Goal: Task Accomplishment & Management: Use online tool/utility

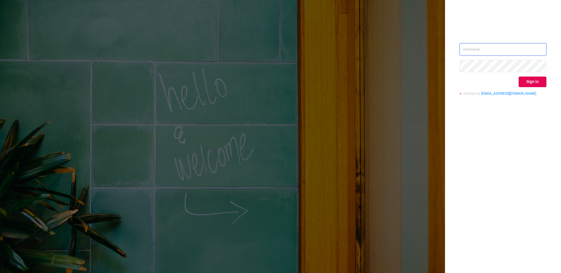
click at [502, 48] on input "text" at bounding box center [502, 49] width 87 height 12
type input "[EMAIL_ADDRESS][DOMAIN_NAME]"
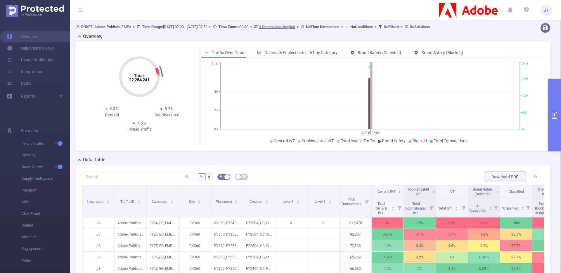
click at [554, 114] on icon "primary" at bounding box center [554, 115] width 5 height 7
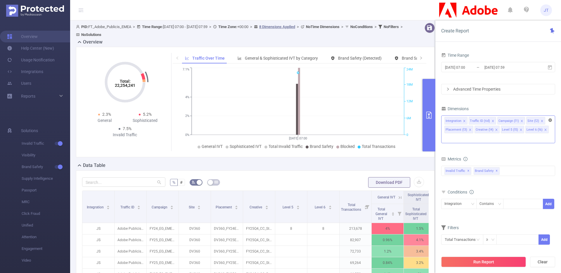
click at [549, 119] on icon "icon: close-circle" at bounding box center [550, 120] width 4 height 4
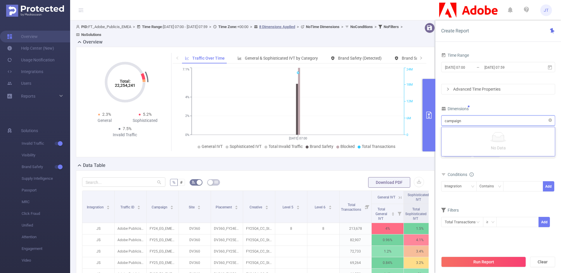
click at [451, 122] on input "campaign" at bounding box center [453, 121] width 18 height 8
type input "c"
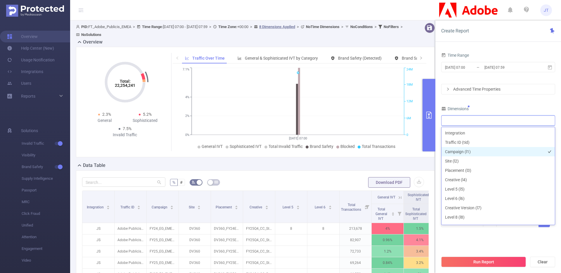
click at [451, 150] on li "Campaign (l1)" at bounding box center [497, 151] width 113 height 9
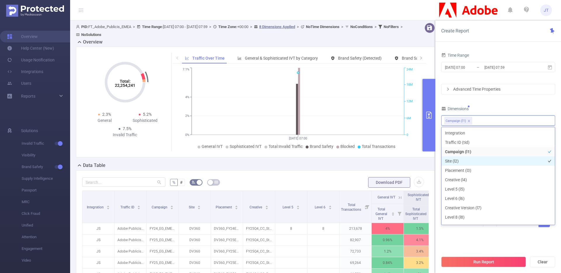
click at [454, 161] on li "Site (l2)" at bounding box center [497, 160] width 113 height 9
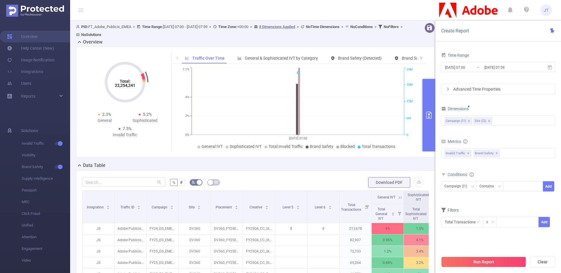
click at [500, 105] on div "Dimensions" at bounding box center [498, 110] width 114 height 10
click at [512, 187] on div at bounding box center [523, 186] width 34 height 10
type input "Acrobat"
click at [526, 199] on li "Acrobat" at bounding box center [523, 198] width 40 height 9
click at [551, 184] on button "Add" at bounding box center [548, 186] width 11 height 10
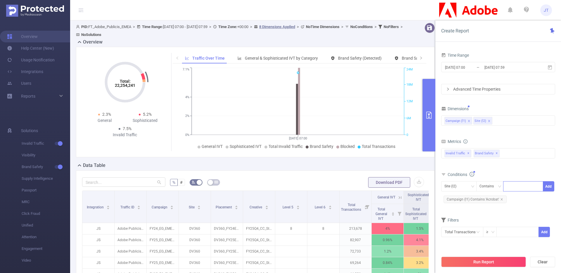
click at [520, 186] on div at bounding box center [523, 186] width 34 height 10
type input "DV360"
click at [513, 200] on li "DV360" at bounding box center [523, 198] width 40 height 9
click at [548, 186] on button "Add" at bounding box center [548, 186] width 11 height 10
click at [512, 166] on div "Total General IVT Data Centers Disclosed Bots Known Crawlers Irregular Activity…" at bounding box center [498, 157] width 114 height 21
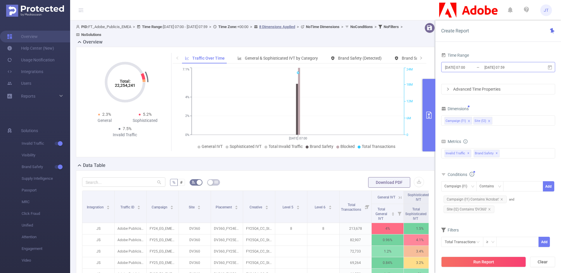
click at [496, 69] on input "[DATE] 07:59" at bounding box center [507, 67] width 47 height 8
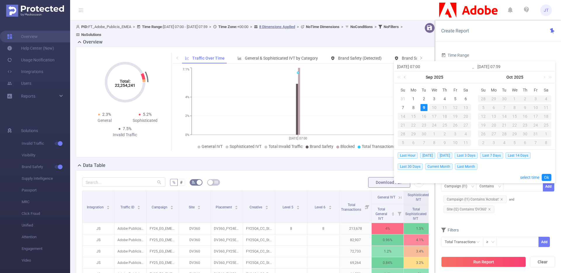
click at [405, 77] on link at bounding box center [404, 77] width 5 height 12
click at [463, 98] on div "2" at bounding box center [465, 98] width 7 height 7
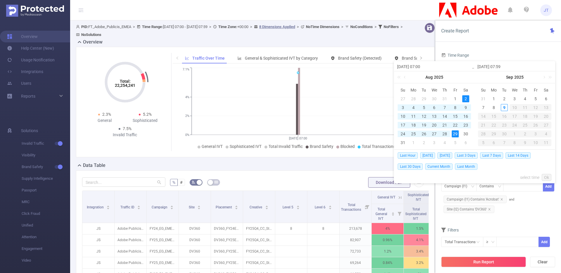
click at [457, 133] on div "29" at bounding box center [455, 133] width 7 height 7
type input "[DATE] 07:00"
type input "[DATE] 07:59"
type input "[DATE] 07:00"
type input "[DATE] 07:59"
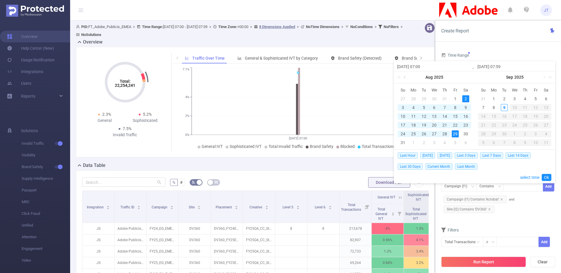
click at [405, 78] on link at bounding box center [404, 77] width 5 height 12
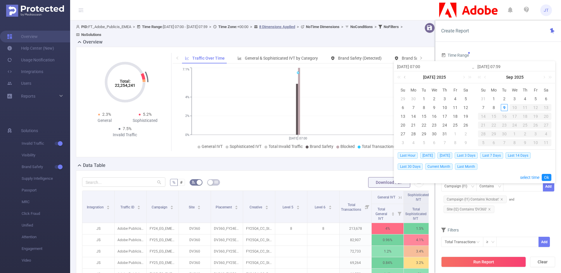
click at [405, 78] on link at bounding box center [404, 77] width 5 height 12
click at [467, 134] on div "31" at bounding box center [465, 133] width 7 height 7
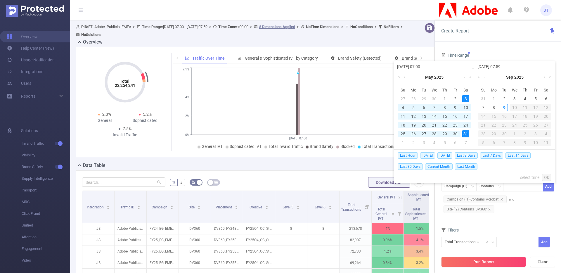
click at [464, 76] on link at bounding box center [463, 77] width 5 height 12
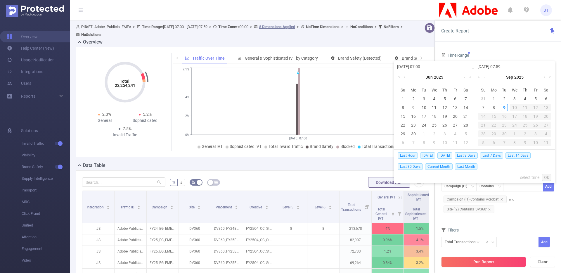
click at [464, 76] on link at bounding box center [463, 77] width 5 height 12
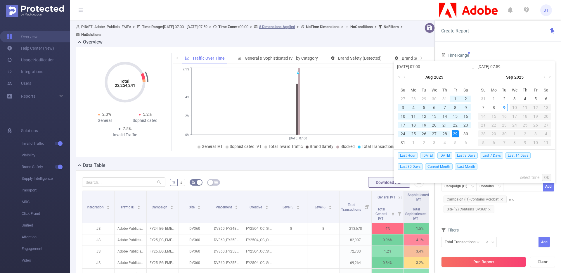
click at [454, 133] on div "29" at bounding box center [455, 133] width 7 height 7
type input "[DATE] 07:00"
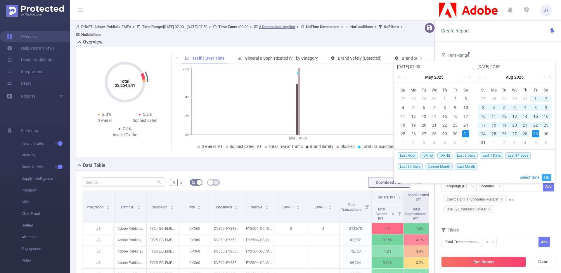
click at [548, 177] on link "Ok" at bounding box center [546, 177] width 10 height 7
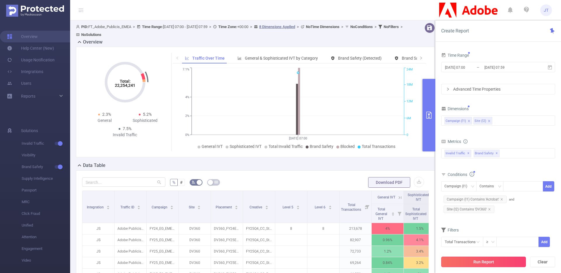
click at [479, 260] on button "Run Report" at bounding box center [483, 261] width 85 height 11
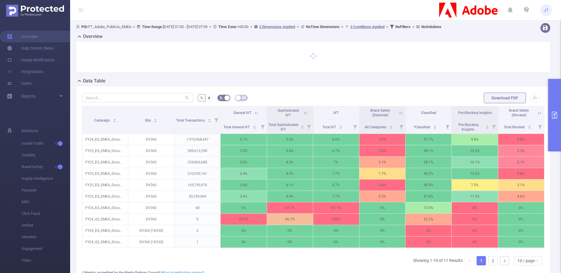
drag, startPoint x: 127, startPoint y: 126, endPoint x: 77, endPoint y: 136, distance: 51.2
click at [77, 136] on div "% # Download PDF Campaign Site Total Transactions General IVT Sophisticated IVT…" at bounding box center [313, 195] width 474 height 219
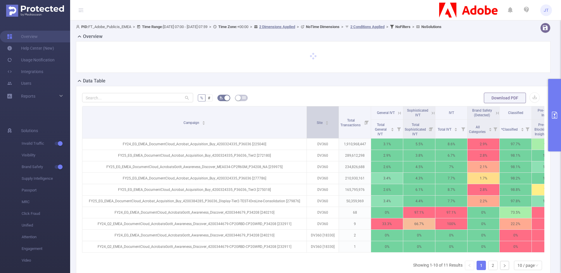
drag, startPoint x: 127, startPoint y: 119, endPoint x: 319, endPoint y: 124, distance: 192.5
click at [319, 119] on tr "Campaign Site Total Transactions General IVT Sophisticated IVT IVT Brand Safety…" at bounding box center [338, 112] width 513 height 13
click at [551, 113] on icon "primary" at bounding box center [554, 115] width 7 height 7
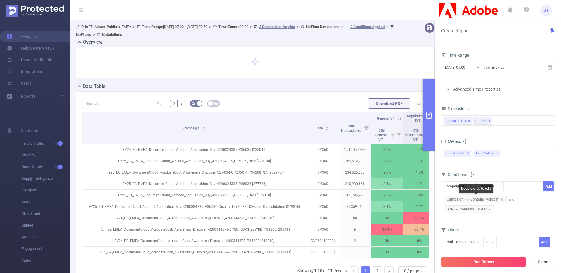
click at [491, 201] on span "Campaign (l1) Contains 'Acrobat'" at bounding box center [474, 199] width 63 height 8
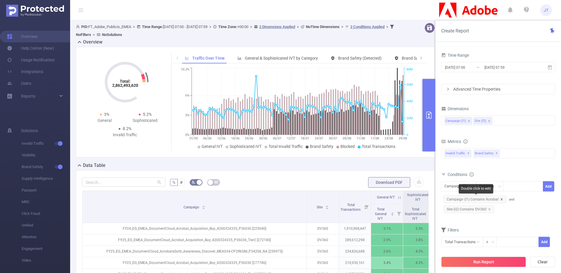
click at [500, 199] on icon "icon: close" at bounding box center [501, 199] width 2 height 2
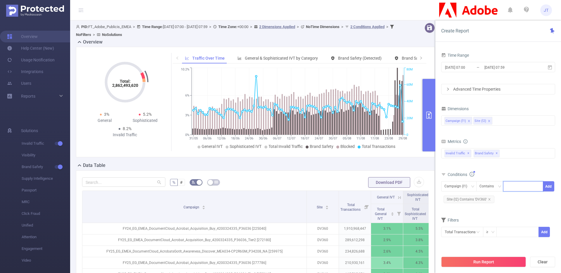
click at [508, 188] on input at bounding box center [507, 187] width 3 height 8
type input "AcrobatsGotIt"
click at [523, 202] on li "AcrobatsGotIt" at bounding box center [523, 198] width 40 height 9
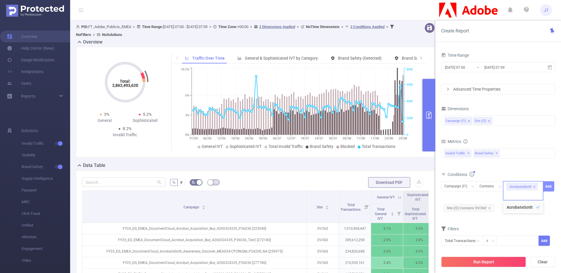
click at [546, 186] on button "Add" at bounding box center [548, 186] width 11 height 10
click at [489, 219] on form "Dimensions Campaign (l1) Site (l2) Metrics Total General IVT Data Centers Discl…" at bounding box center [498, 180] width 114 height 150
click at [497, 122] on div "Campaign (l1) Site (l2)" at bounding box center [497, 121] width 107 height 10
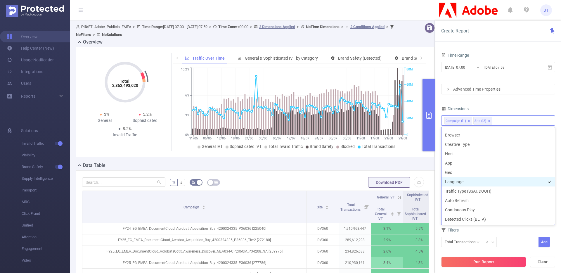
scroll to position [110, 0]
click at [447, 153] on li "Host" at bounding box center [497, 153] width 113 height 9
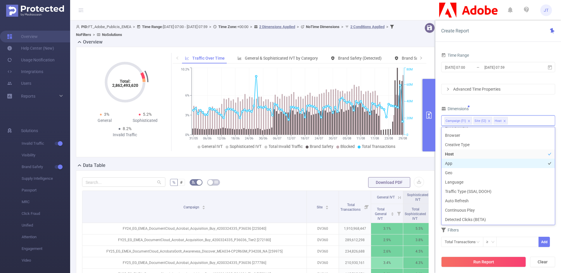
click at [453, 163] on li "App" at bounding box center [497, 163] width 113 height 9
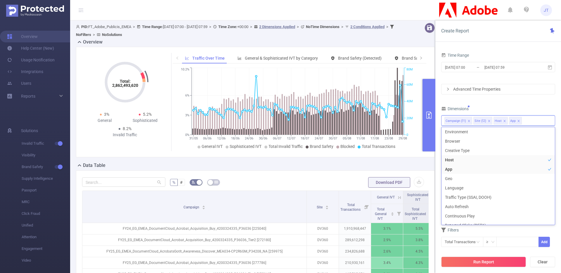
click at [522, 104] on div "Time Range [DATE] 07:00 _ [DATE] 07:59 Advanced Time Properties Dimensions Camp…" at bounding box center [498, 152] width 114 height 203
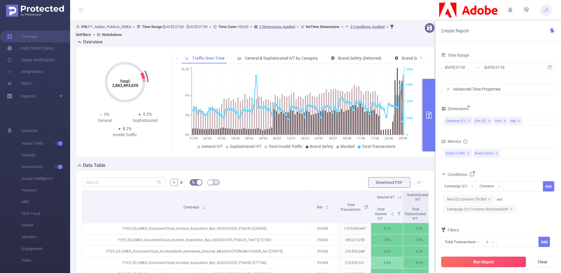
click at [473, 262] on button "Run Report" at bounding box center [483, 261] width 85 height 11
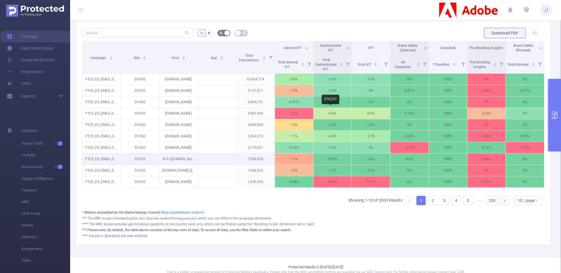
scroll to position [66, 0]
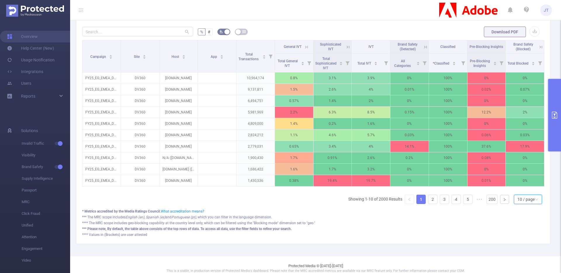
click at [520, 204] on div "10 / page" at bounding box center [525, 199] width 17 height 9
click at [520, 194] on li "50 / page" at bounding box center [523, 192] width 28 height 9
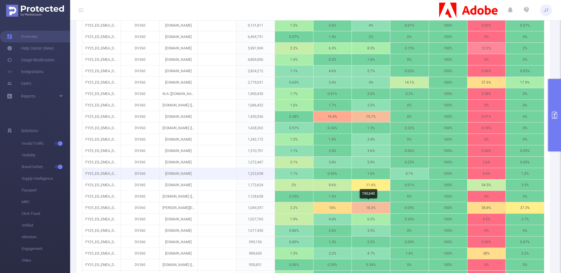
scroll to position [8, 0]
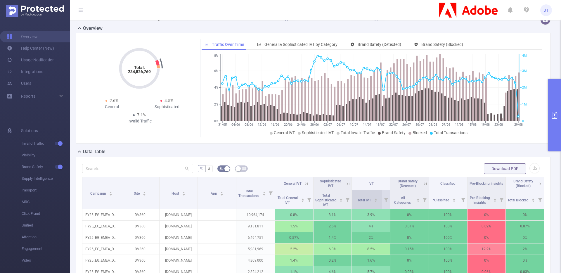
click at [374, 199] on icon "icon: caret-up" at bounding box center [375, 198] width 3 height 3
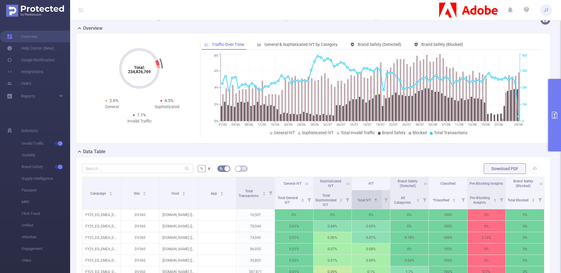
click at [374, 201] on icon "icon: caret-down" at bounding box center [375, 200] width 3 height 3
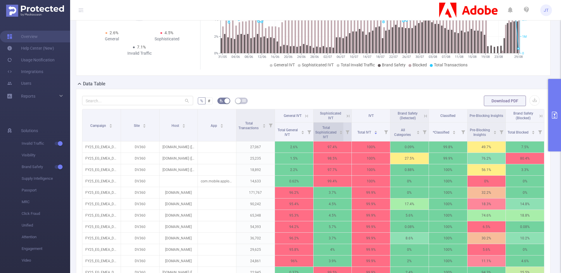
scroll to position [91, 0]
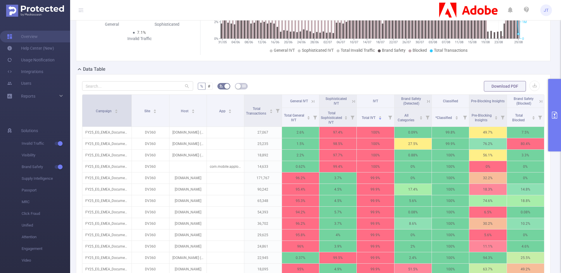
drag, startPoint x: 120, startPoint y: 105, endPoint x: 130, endPoint y: 106, distance: 10.3
click at [130, 106] on span at bounding box center [131, 111] width 3 height 32
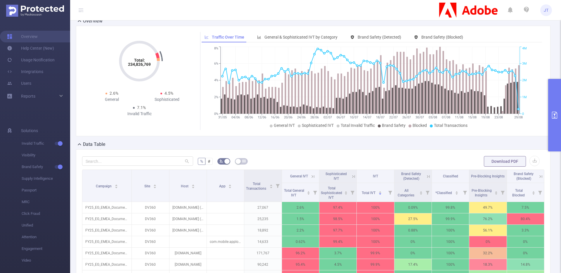
scroll to position [0, 0]
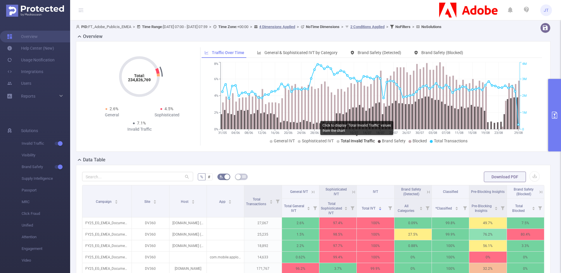
click at [353, 140] on span "Total Invalid Traffic" at bounding box center [358, 140] width 34 height 5
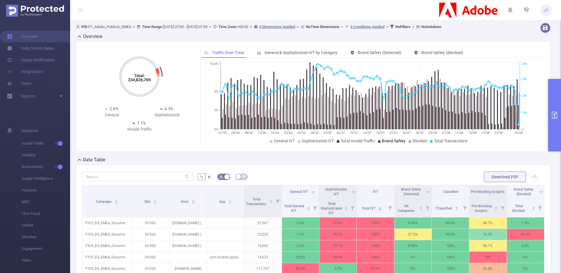
click at [385, 143] on span "Brand Safety" at bounding box center [394, 140] width 24 height 5
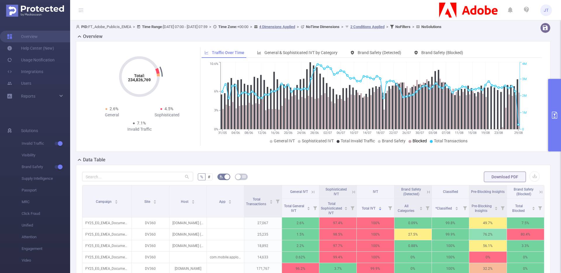
click at [422, 142] on span "Blocked" at bounding box center [419, 140] width 14 height 5
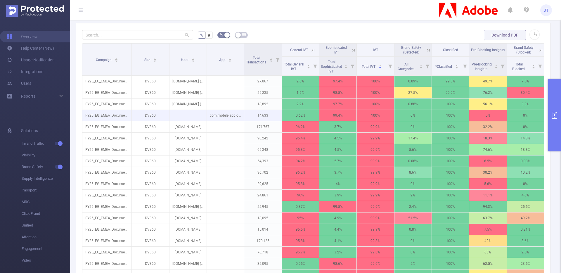
scroll to position [145, 0]
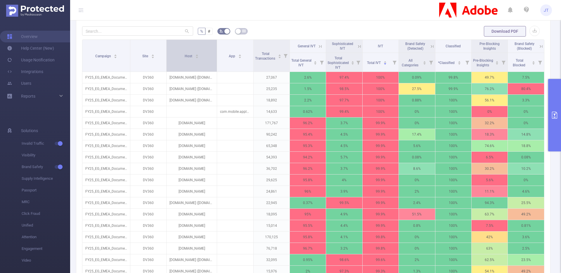
drag, startPoint x: 204, startPoint y: 49, endPoint x: 214, endPoint y: 51, distance: 9.9
click at [215, 51] on span at bounding box center [216, 56] width 3 height 32
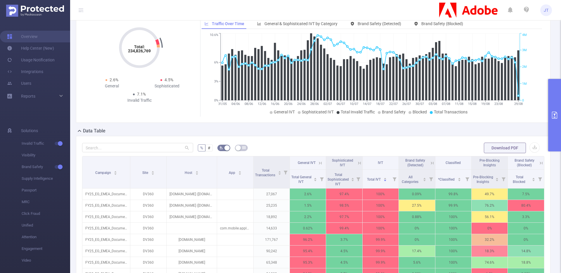
scroll to position [28, 0]
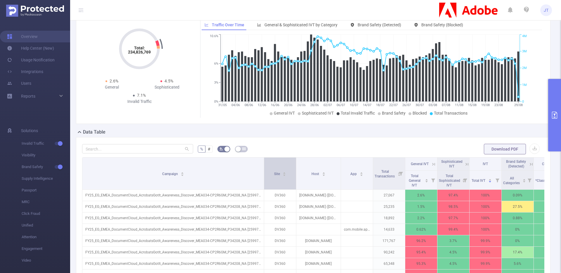
drag, startPoint x: 129, startPoint y: 168, endPoint x: 268, endPoint y: 159, distance: 139.6
click at [268, 159] on tr "Campaign Site Host App Total Transactions General IVT Sophisticated IVT IVT Bra…" at bounding box center [356, 163] width 548 height 13
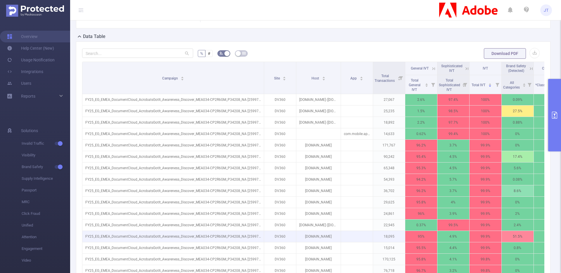
scroll to position [0, 0]
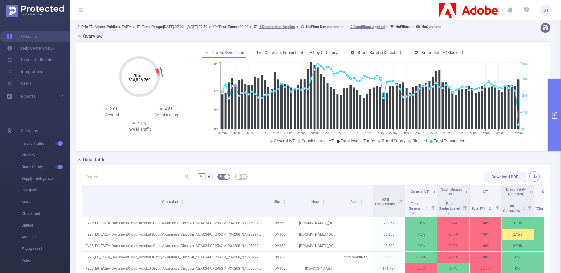
click at [532, 176] on button "button" at bounding box center [534, 176] width 10 height 10
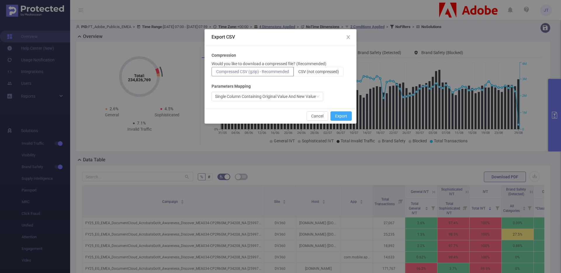
click at [344, 118] on button "Export" at bounding box center [340, 115] width 21 height 9
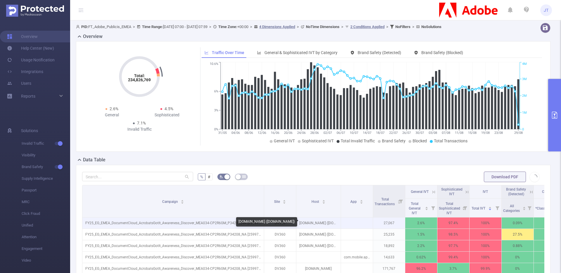
click at [299, 223] on p "[DOMAIN_NAME] ([DOMAIN_NAME])" at bounding box center [318, 222] width 44 height 11
